Goal: Use online tool/utility: Utilize a website feature to perform a specific function

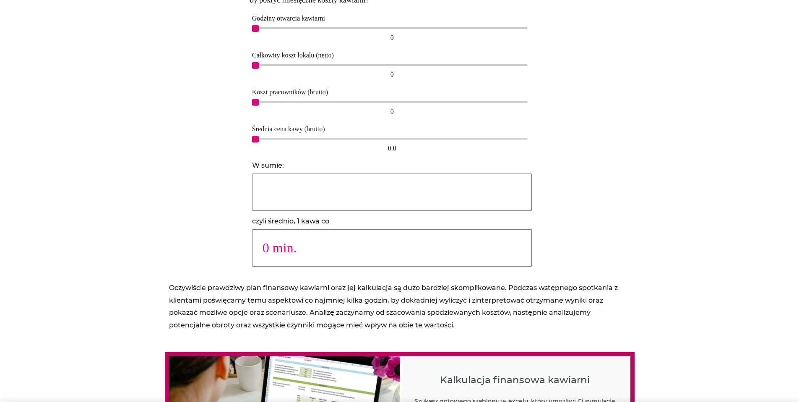
scroll to position [461, 0]
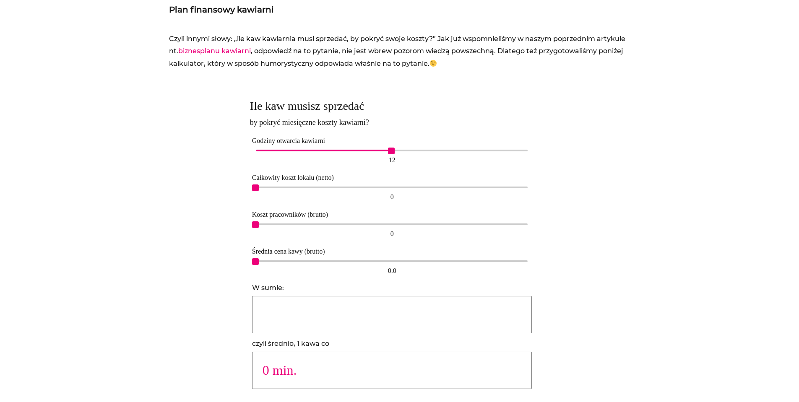
drag, startPoint x: 255, startPoint y: 152, endPoint x: 395, endPoint y: 151, distance: 140.1
click at [395, 151] on div "12" at bounding box center [392, 151] width 272 height 2
click at [238, 147] on div at bounding box center [207, 247] width 77 height 314
drag, startPoint x: 255, startPoint y: 187, endPoint x: 281, endPoint y: 190, distance: 27.1
click at [281, 190] on span "1,500" at bounding box center [282, 188] width 7 height 7
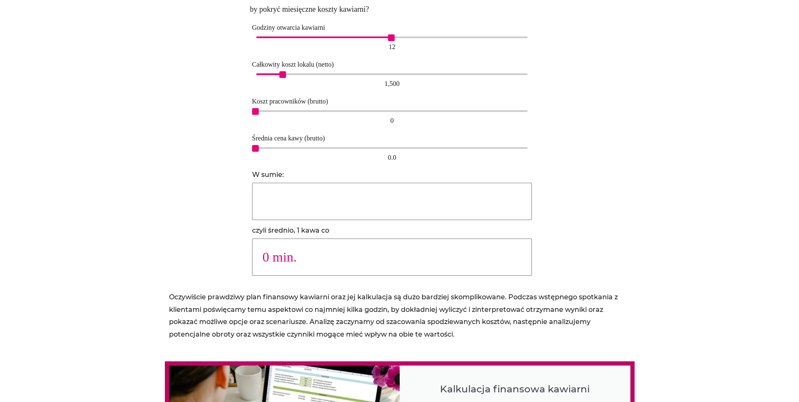
scroll to position [587, 0]
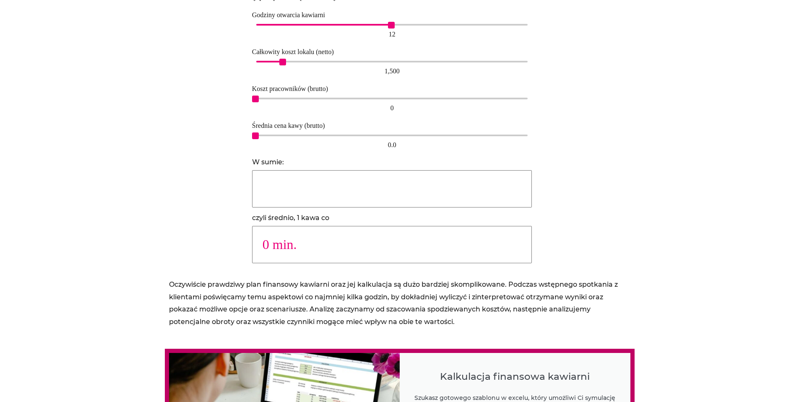
drag, startPoint x: 265, startPoint y: 101, endPoint x: 316, endPoint y: 101, distance: 50.7
click at [316, 101] on div "0" at bounding box center [392, 107] width 272 height 13
drag, startPoint x: 272, startPoint y: 112, endPoint x: 286, endPoint y: 112, distance: 13.8
click at [275, 112] on div "0" at bounding box center [392, 107] width 272 height 13
click at [282, 119] on div "Średnia cena kawy (brutto) 0.0 0.0" at bounding box center [392, 135] width 284 height 37
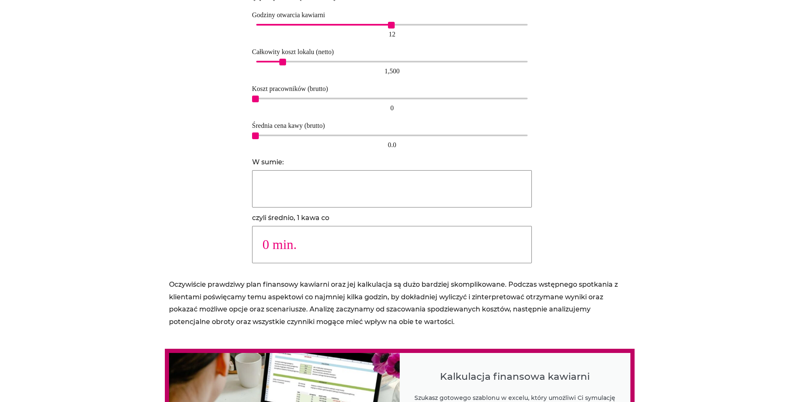
click at [279, 105] on div "0" at bounding box center [392, 107] width 272 height 13
click at [279, 101] on div "0" at bounding box center [392, 107] width 272 height 13
click at [279, 99] on div "0" at bounding box center [392, 99] width 272 height 2
click at [284, 137] on div "0.0 0.0" at bounding box center [392, 142] width 280 height 19
type input "1478"
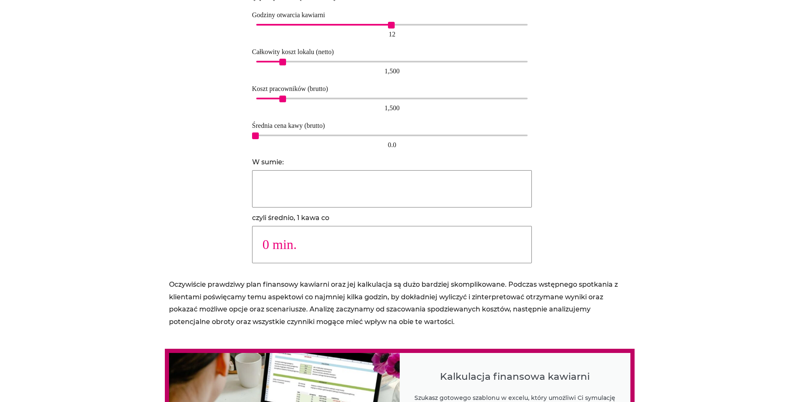
type input "15 min."
click at [292, 135] on div "0.0" at bounding box center [392, 136] width 272 height 2
click at [307, 133] on div "2.5 2.5" at bounding box center [392, 142] width 280 height 19
type input "1053"
type input "21 min."
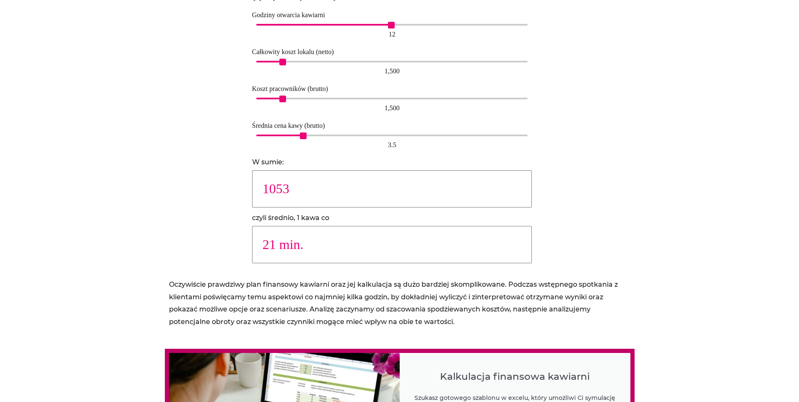
click at [304, 135] on div "3.5" at bounding box center [392, 136] width 272 height 2
type input "923"
type input "23 min."
type input "820"
type input "26 min."
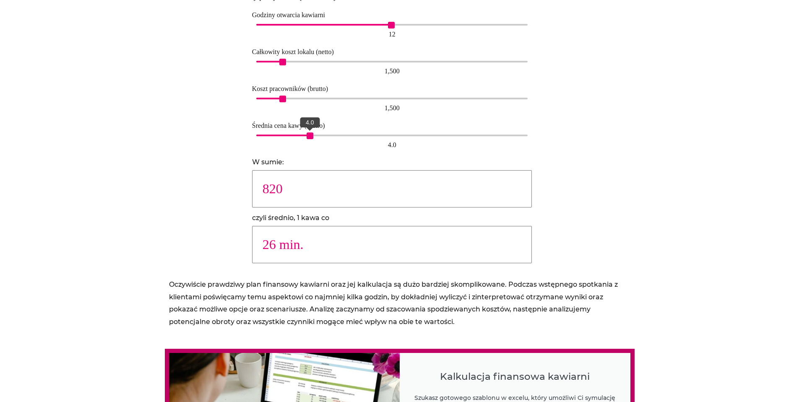
type input "737"
type input "29 min."
type input "671"
type input "32 min."
type input "615"
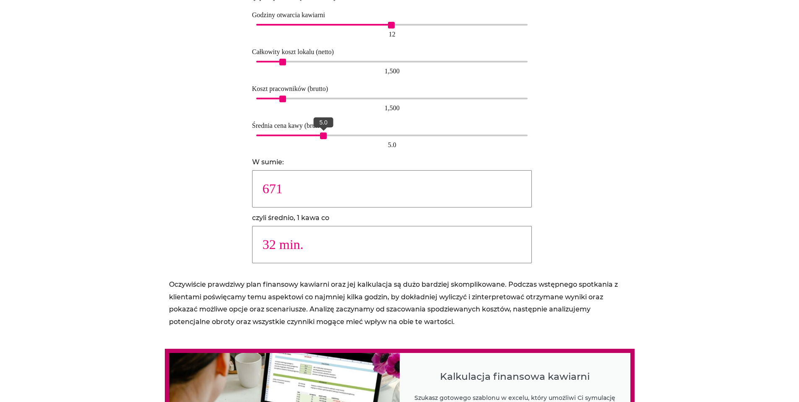
type input "35 min."
type input "568"
type input "38 min."
type input "527"
type input "41 min."
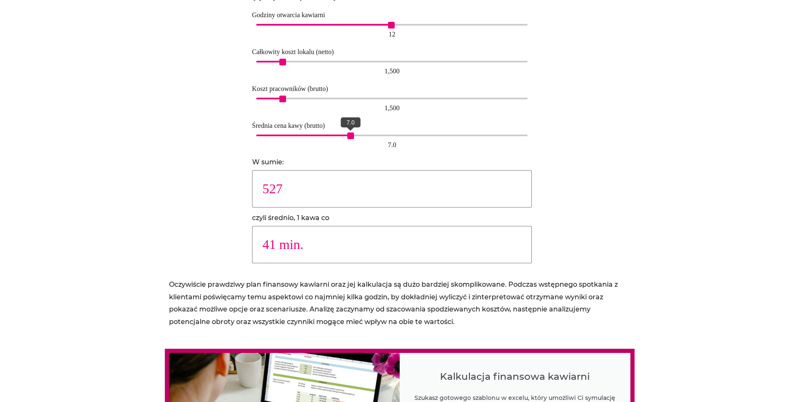
type input "492"
type input "44 min."
type input "462"
type input "47 min."
type input "434"
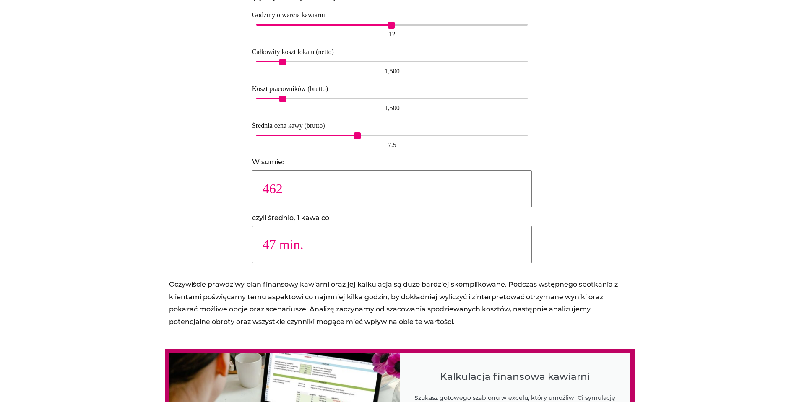
type input "50 min."
type input "410"
type input "53 min."
type input "389"
type input "56 min."
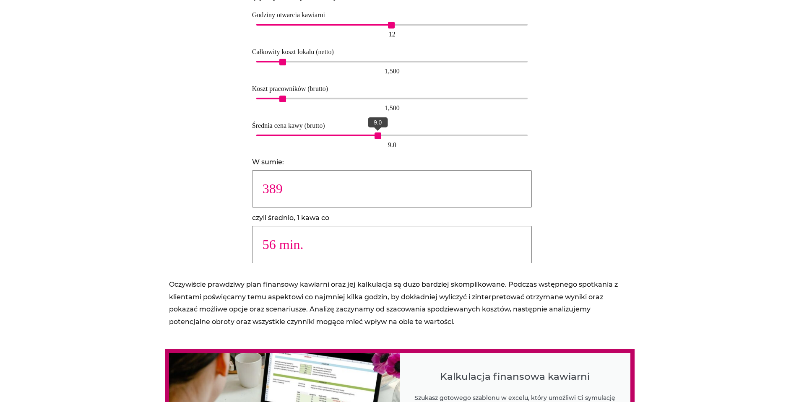
type input "369"
type input "59 min."
drag, startPoint x: 303, startPoint y: 135, endPoint x: 395, endPoint y: 137, distance: 91.5
click at [395, 137] on span "10.0" at bounding box center [391, 136] width 7 height 7
click at [224, 147] on div at bounding box center [207, 121] width 77 height 314
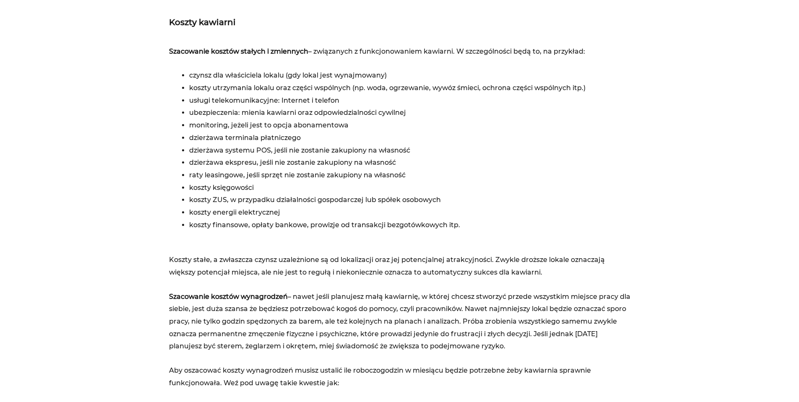
scroll to position [923, 0]
